Goal: Task Accomplishment & Management: Use online tool/utility

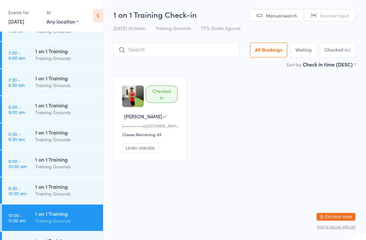
scroll to position [157, 0]
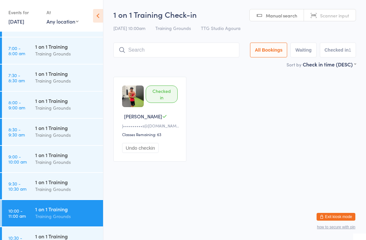
click at [67, 52] on div "Training Grounds" at bounding box center [66, 53] width 62 height 7
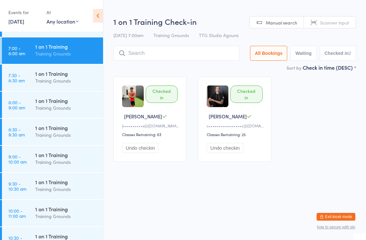
click at [63, 100] on div "1 on 1 Training" at bounding box center [66, 100] width 62 height 7
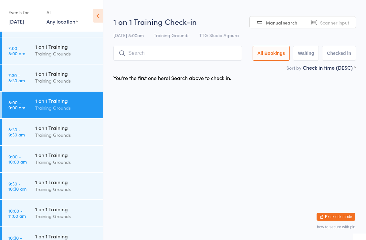
click at [188, 51] on input "search" at bounding box center [177, 53] width 128 height 15
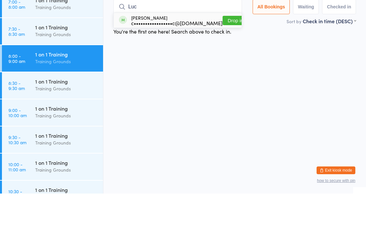
type input "Luc"
click at [180, 67] on div "c•••••••••••••••••c@[DOMAIN_NAME]" at bounding box center [176, 69] width 91 height 5
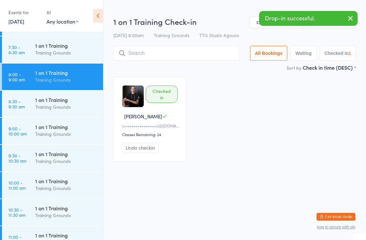
scroll to position [191, 0]
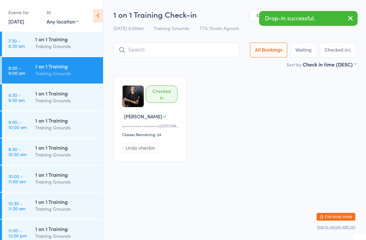
click at [60, 128] on div "Training Grounds" at bounding box center [66, 127] width 62 height 7
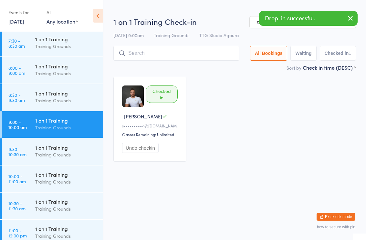
click at [65, 153] on div "Training Grounds" at bounding box center [66, 154] width 62 height 7
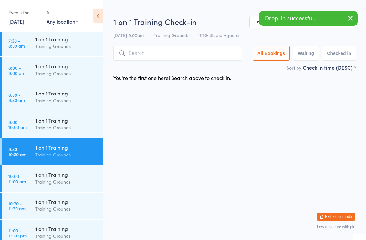
click at [62, 191] on div "1 on 1 Training Training Grounds" at bounding box center [69, 179] width 68 height 26
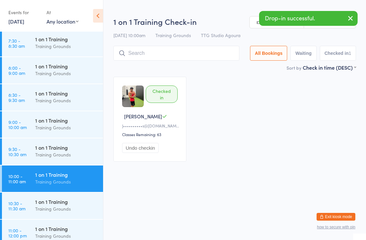
click at [198, 49] on input "search" at bounding box center [176, 53] width 126 height 15
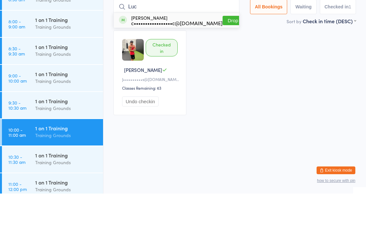
type input "Luc"
click at [179, 67] on div "c•••••••••••••••••c@[DOMAIN_NAME]" at bounding box center [176, 69] width 91 height 5
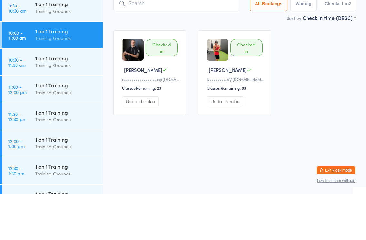
scroll to position [297, 0]
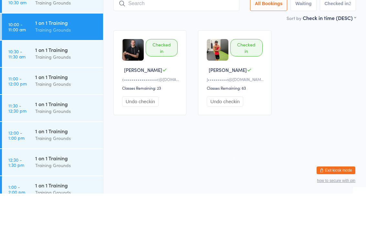
click at [62, 127] on div "Training Grounds" at bounding box center [66, 130] width 62 height 7
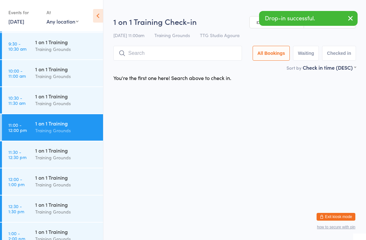
click at [218, 54] on input "search" at bounding box center [177, 53] width 128 height 15
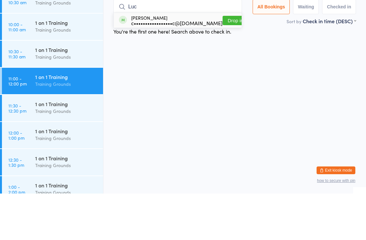
type input "Luc"
click at [175, 67] on div "c•••••••••••••••••c@[DOMAIN_NAME]" at bounding box center [176, 69] width 91 height 5
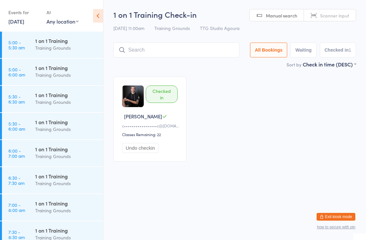
click at [276, 129] on div "Checked in [PERSON_NAME] M c•••••••••••••••••c@[DOMAIN_NAME] Classes Remaining:…" at bounding box center [235, 119] width 254 height 97
